Goal: Information Seeking & Learning: Stay updated

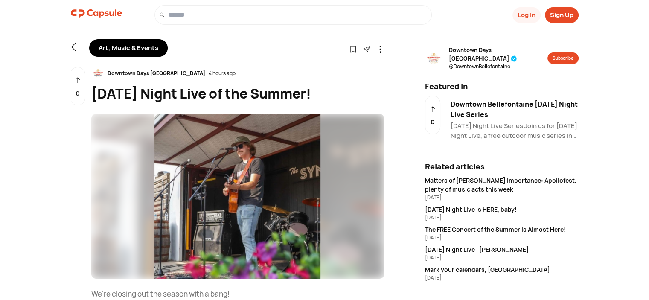
click at [75, 46] on icon at bounding box center [77, 47] width 12 height 12
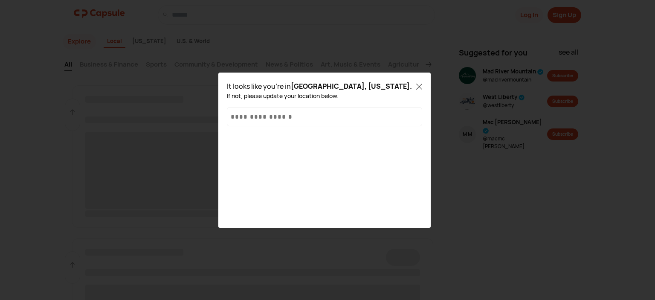
click at [414, 85] on div "It looks like you're in [GEOGRAPHIC_DATA], [US_STATE] . If not, please update y…" at bounding box center [324, 90] width 195 height 19
click at [419, 84] on icon at bounding box center [419, 87] width 6 height 6
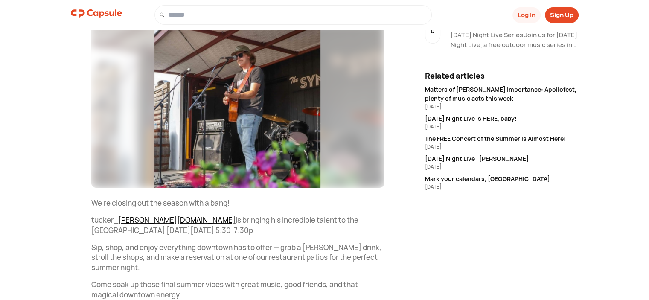
scroll to position [43, 0]
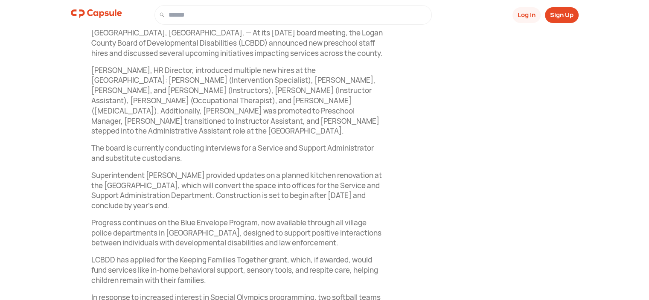
scroll to position [213, 0]
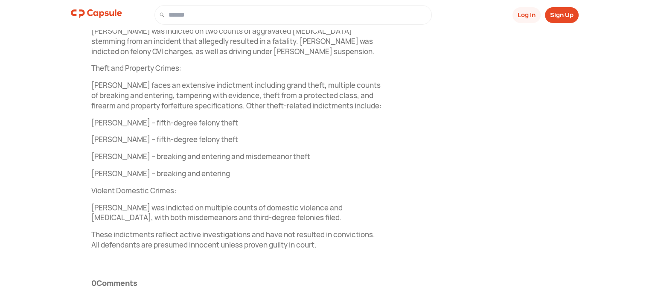
scroll to position [574, 0]
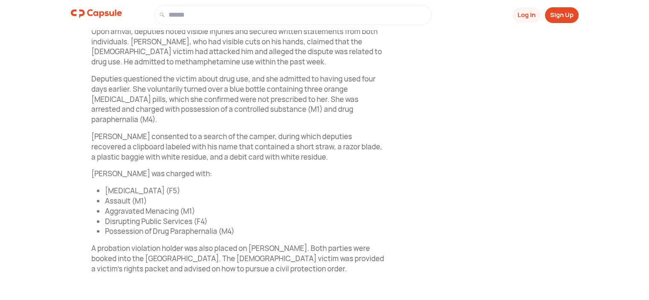
scroll to position [506, 0]
